Goal: Task Accomplishment & Management: Manage account settings

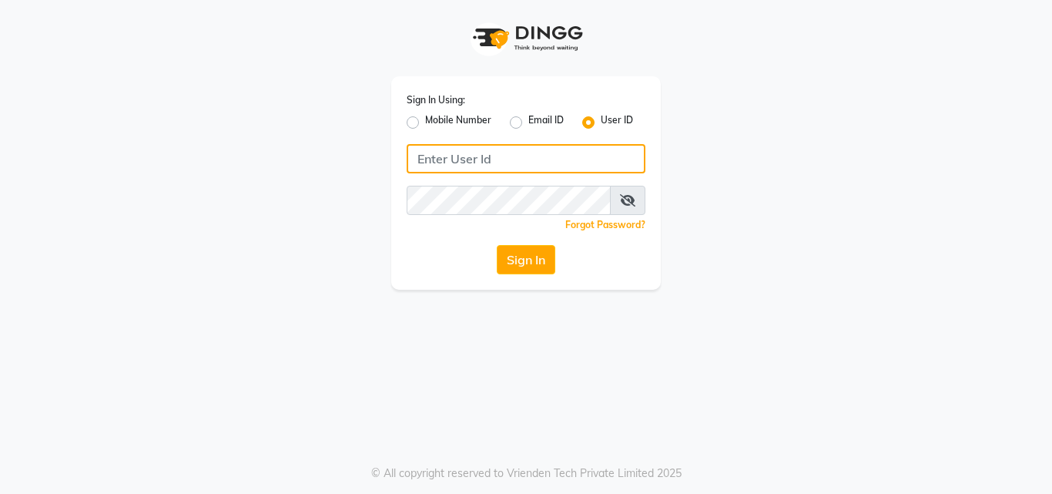
type input "e1930-01"
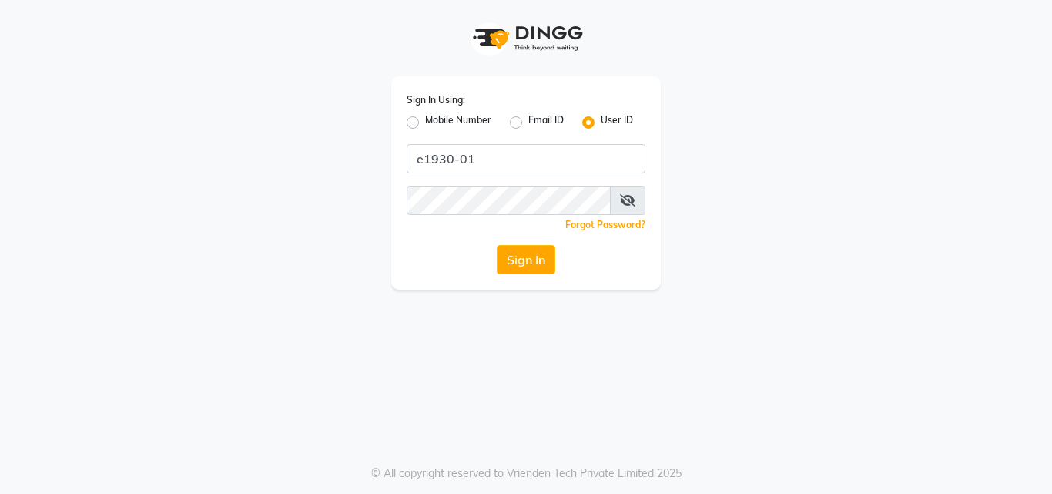
click at [538, 274] on div "Sign In Using: Mobile Number Email ID User ID e1930-01 Remember me Forgot Passw…" at bounding box center [526, 182] width 270 height 213
click at [535, 267] on button "Sign In" at bounding box center [526, 259] width 59 height 29
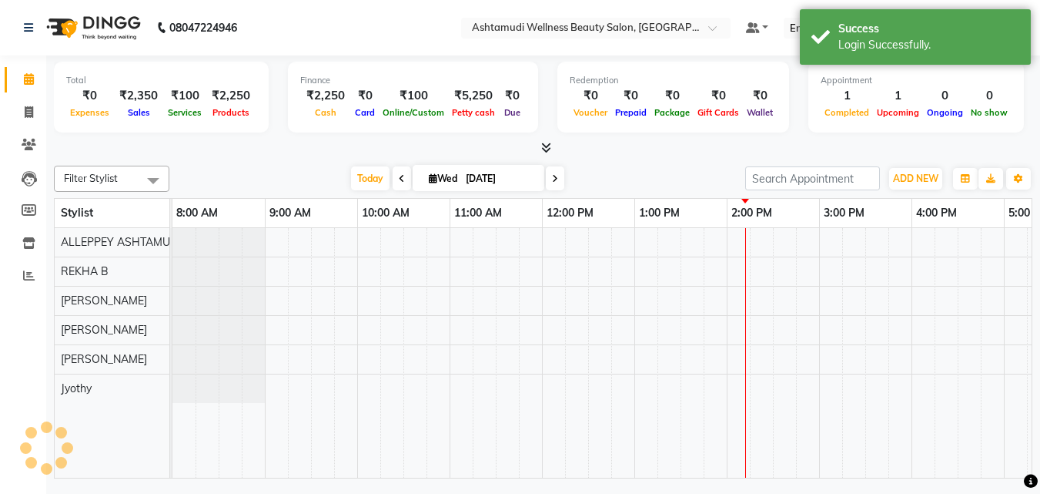
select select "en"
